Goal: Task Accomplishment & Management: Manage account settings

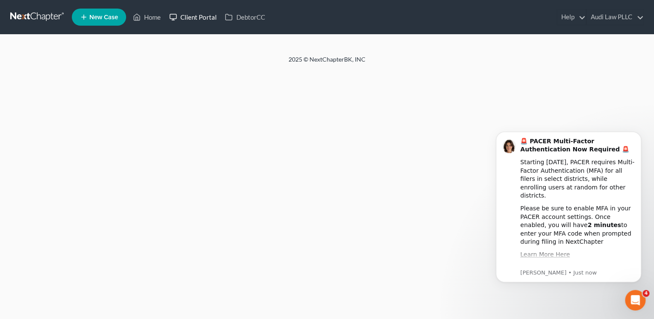
click at [180, 16] on link "Client Portal" at bounding box center [193, 16] width 56 height 15
click at [243, 16] on link "DebtorCC" at bounding box center [245, 16] width 48 height 15
click at [245, 19] on link "DebtorCC" at bounding box center [245, 16] width 48 height 15
click at [148, 20] on link "Home" at bounding box center [147, 16] width 36 height 15
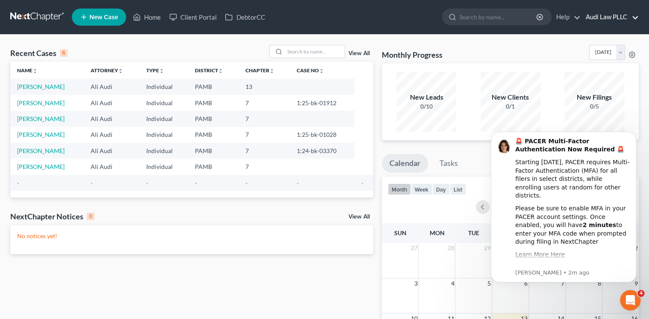
click at [624, 18] on link "Audi Law PLLC" at bounding box center [610, 16] width 57 height 15
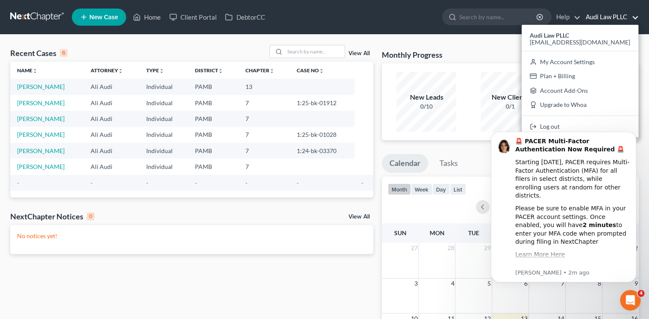
click at [583, 124] on body "🚨 PACER Multi-Factor Authentication Now Required 🚨 Starting August 1st, 2025, P…" at bounding box center [564, 207] width 164 height 170
click at [577, 127] on body "🚨 PACER Multi-Factor Authentication Now Required 🚨 Starting August 1st, 2025, P…" at bounding box center [564, 207] width 164 height 170
click at [572, 125] on body "🚨 PACER Multi-Factor Authentication Now Required 🚨 Starting August 1st, 2025, P…" at bounding box center [564, 207] width 164 height 170
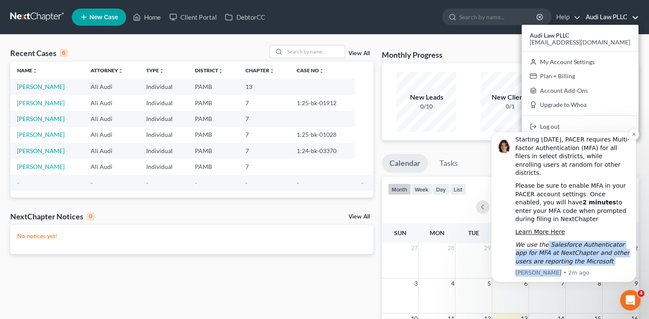
drag, startPoint x: 544, startPoint y: 257, endPoint x: 598, endPoint y: 278, distance: 58.4
click at [598, 278] on div "🚨 PACER Multi-Factor Authentication Now Required 🚨 Starting August 1st, 2025, P…" at bounding box center [563, 207] width 145 height 151
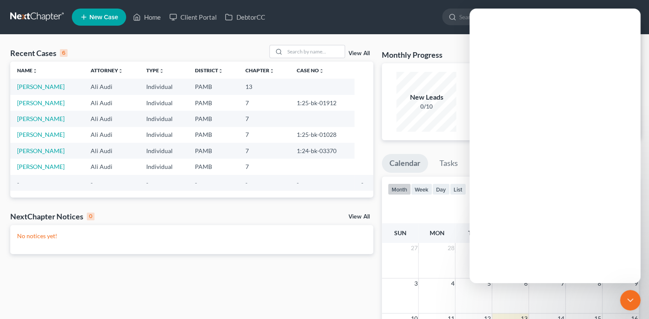
scroll to position [0, 0]
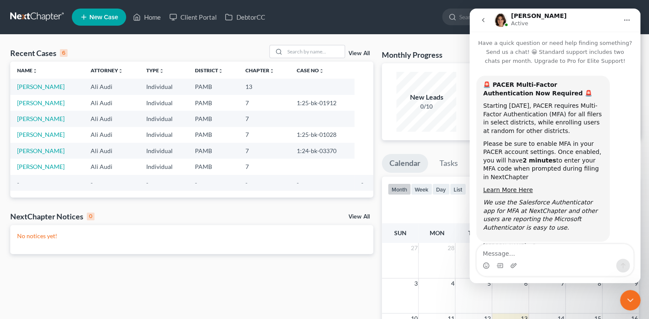
click at [633, 298] on icon "Close Intercom Messenger" at bounding box center [630, 300] width 10 height 10
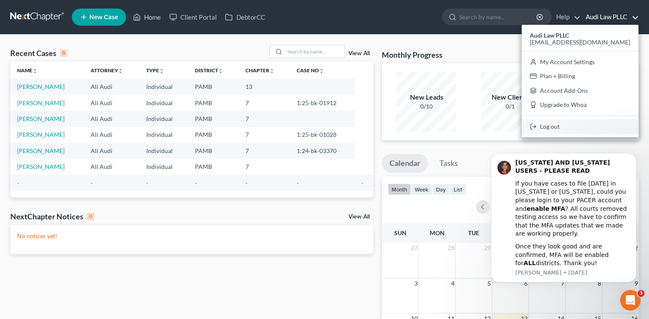
click at [590, 123] on link "Log out" at bounding box center [580, 126] width 117 height 15
